Goal: Download file/media

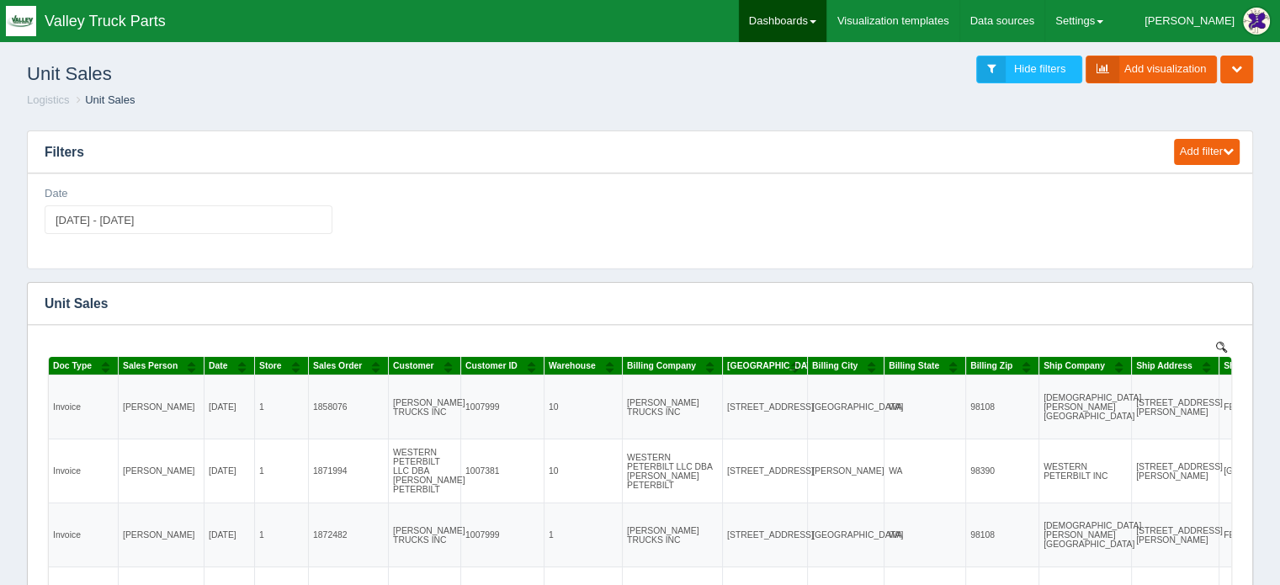
click at [826, 19] on link "Dashboards" at bounding box center [783, 21] width 88 height 42
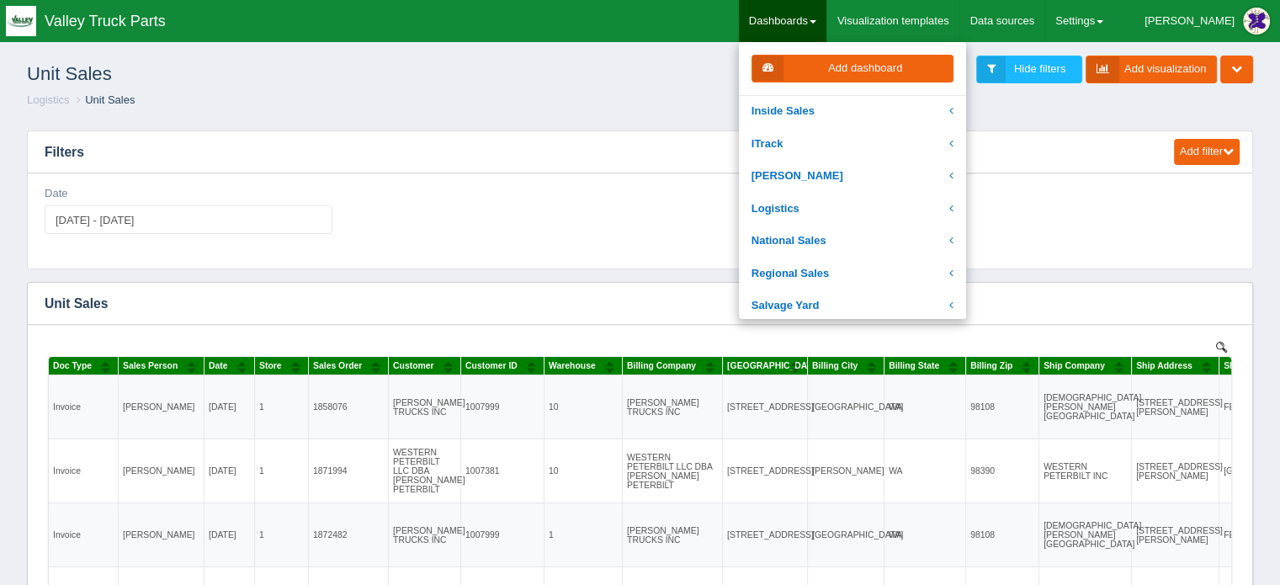
scroll to position [252, 0]
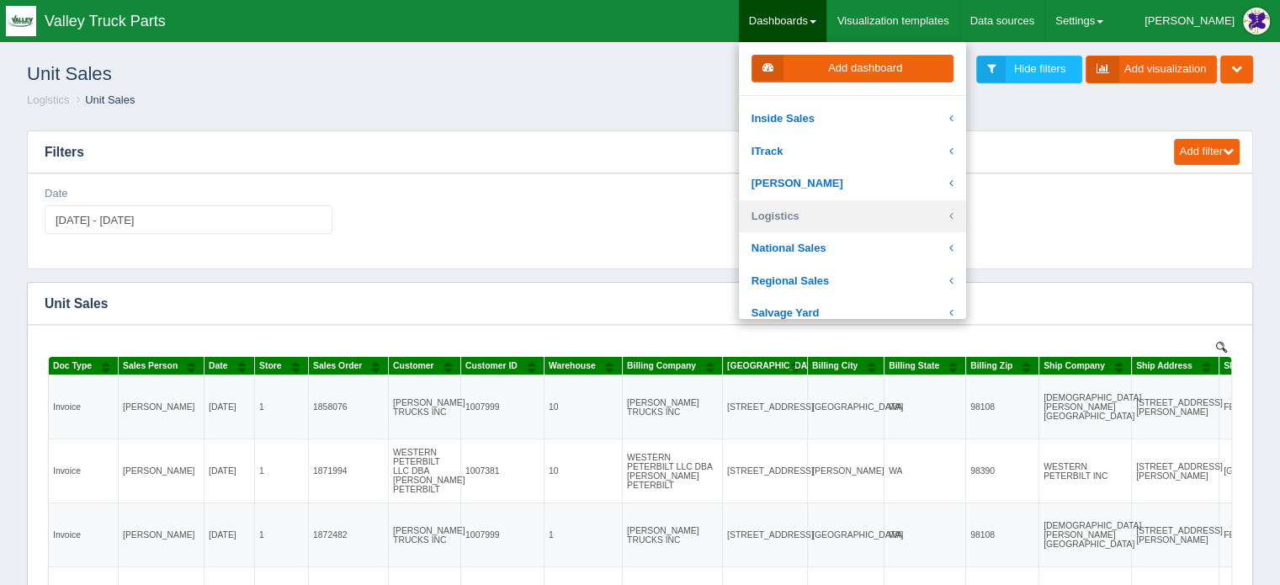
click at [831, 212] on link "Logistics" at bounding box center [852, 216] width 227 height 33
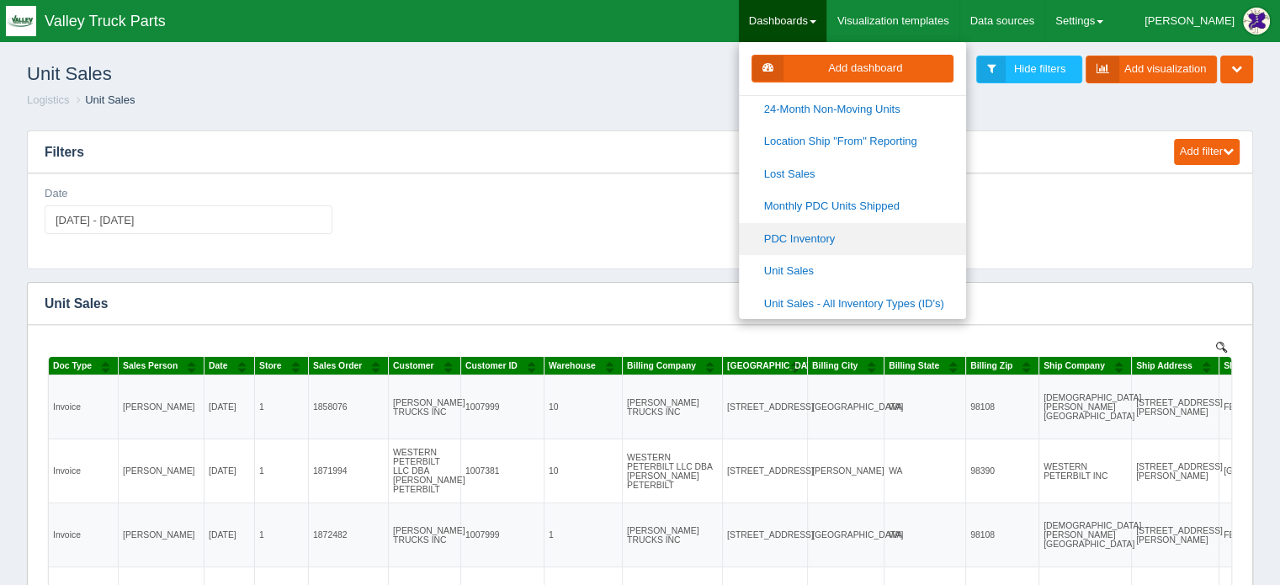
scroll to position [589, 0]
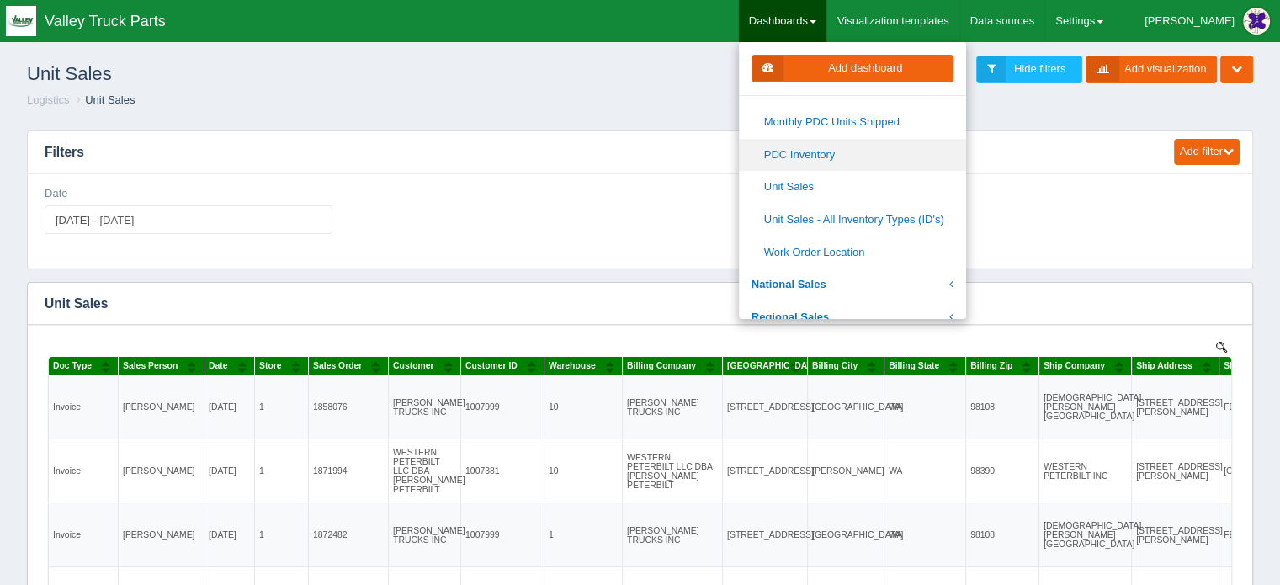
click at [862, 151] on link "PDC Inventory" at bounding box center [852, 155] width 227 height 33
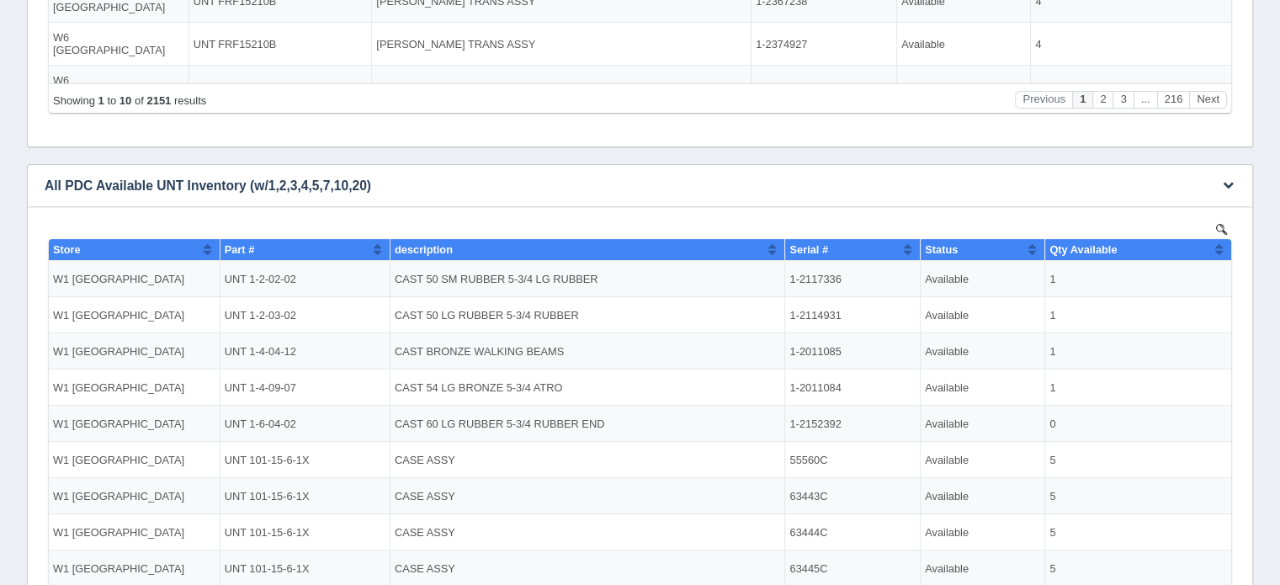
scroll to position [505, 0]
click at [1227, 182] on icon "button" at bounding box center [1228, 184] width 11 height 11
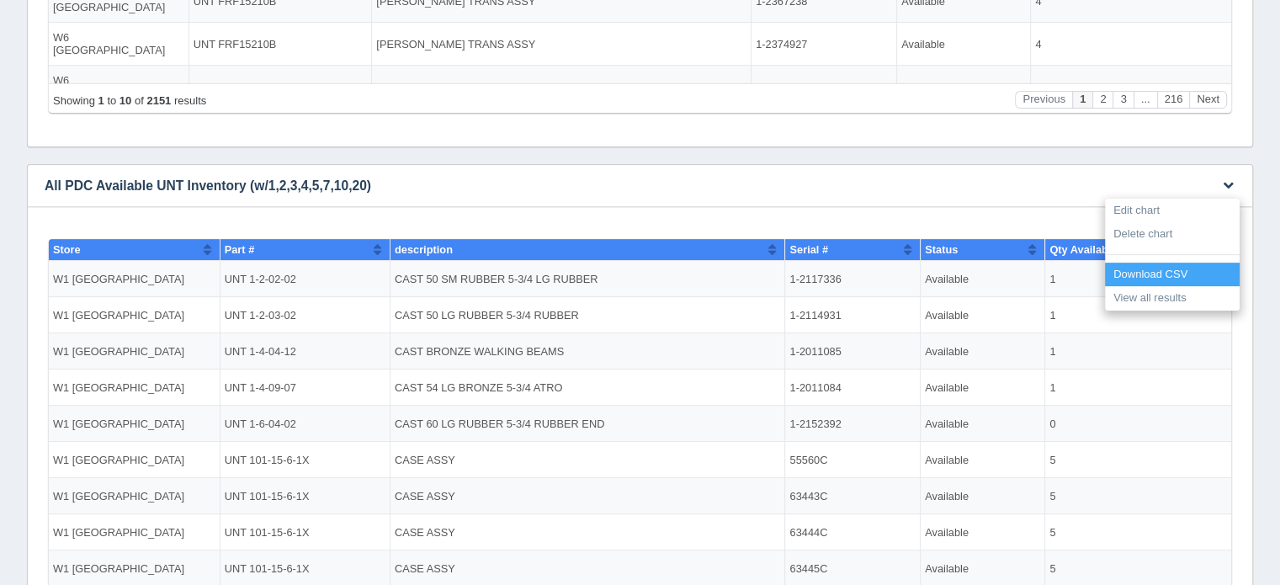
click at [1148, 273] on link "Download CSV" at bounding box center [1172, 275] width 135 height 24
